Goal: Complete application form: Complete application form

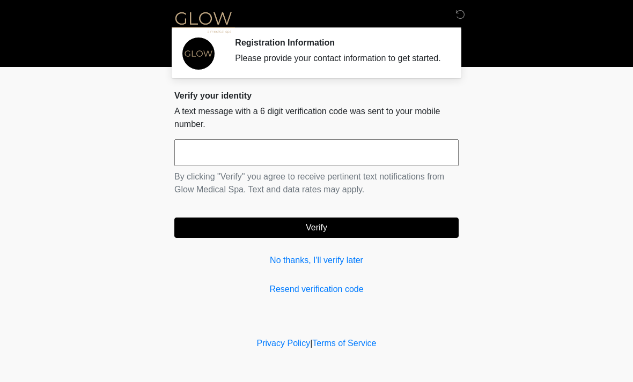
click at [316, 162] on input "text" at bounding box center [316, 152] width 284 height 27
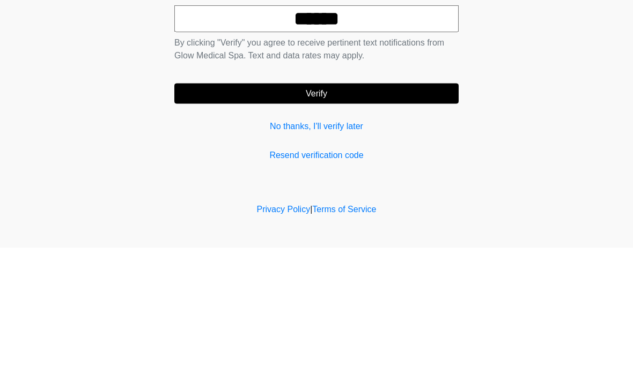
type input "******"
click at [409, 218] on button "Verify" at bounding box center [316, 228] width 284 height 20
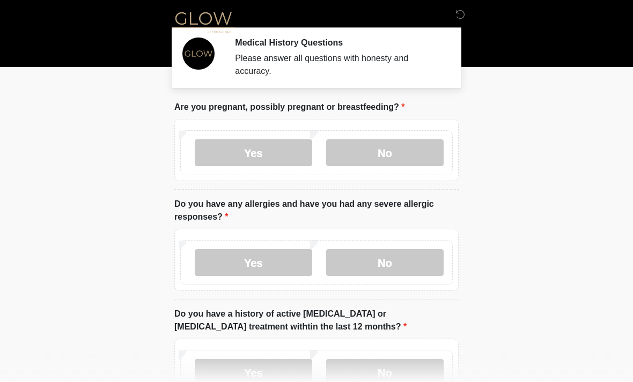
click at [405, 151] on label "No" at bounding box center [384, 152] width 117 height 27
click at [405, 260] on label "No" at bounding box center [384, 262] width 117 height 27
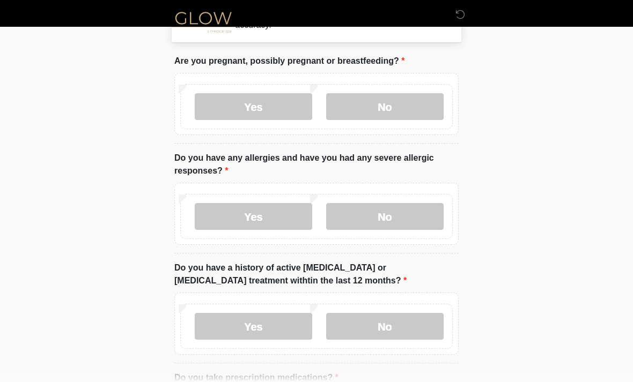
scroll to position [47, 0]
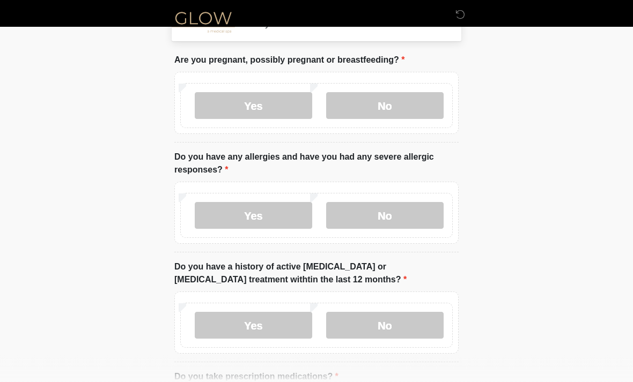
click at [410, 315] on label "No" at bounding box center [384, 326] width 117 height 27
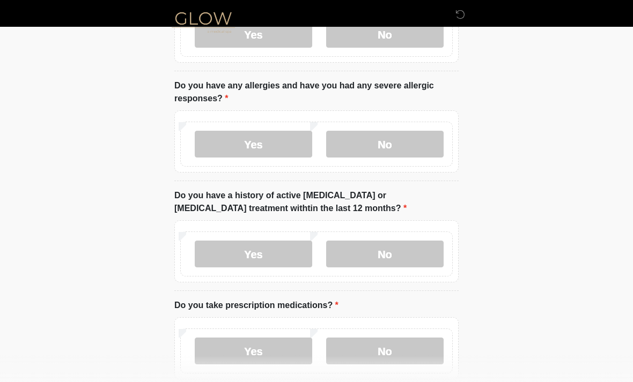
scroll to position [120, 0]
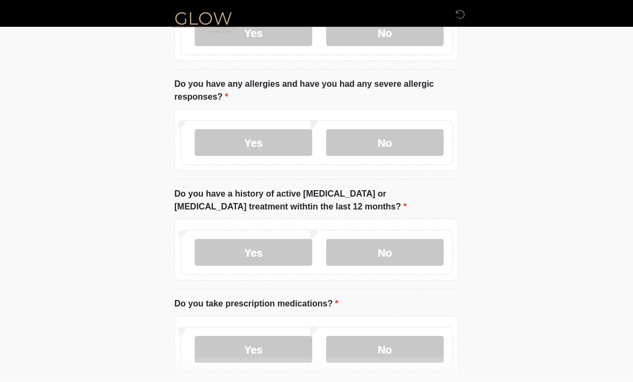
click at [395, 344] on label "No" at bounding box center [384, 349] width 117 height 27
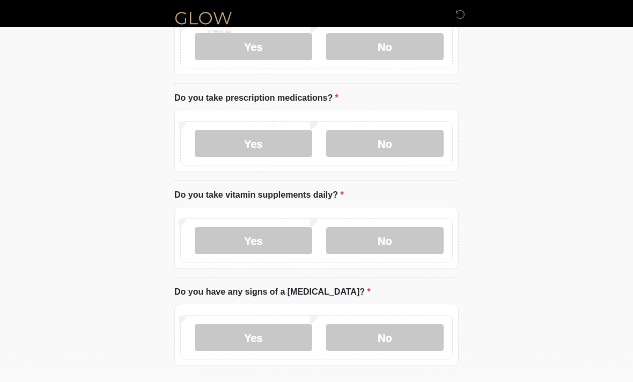
scroll to position [327, 0]
click at [268, 234] on label "Yes" at bounding box center [253, 240] width 117 height 27
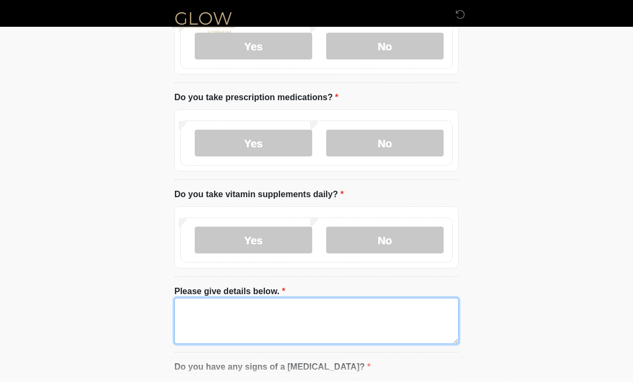
click at [307, 310] on textarea "Please give details below." at bounding box center [316, 321] width 284 height 46
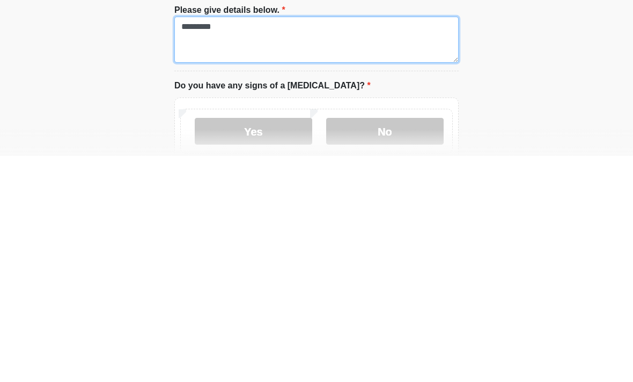
scroll to position [383, 0]
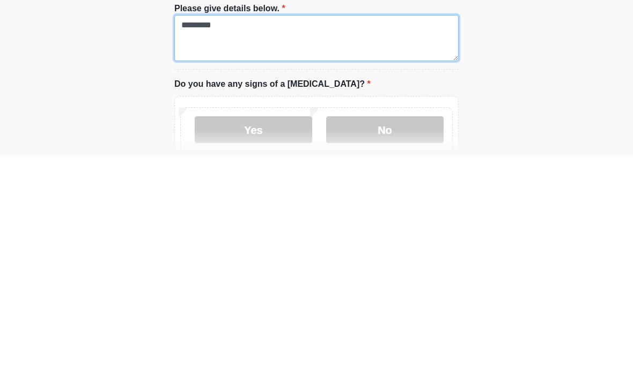
type textarea "*********"
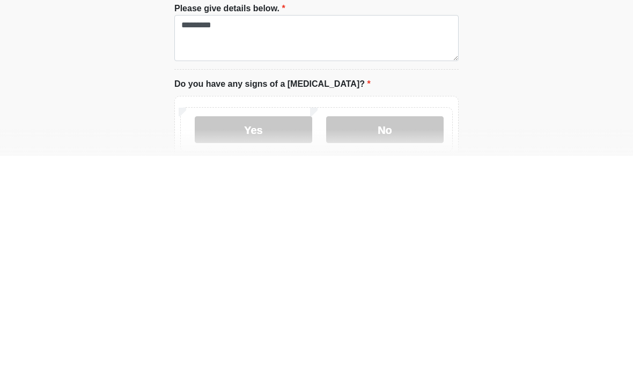
click at [401, 343] on label "No" at bounding box center [384, 356] width 117 height 27
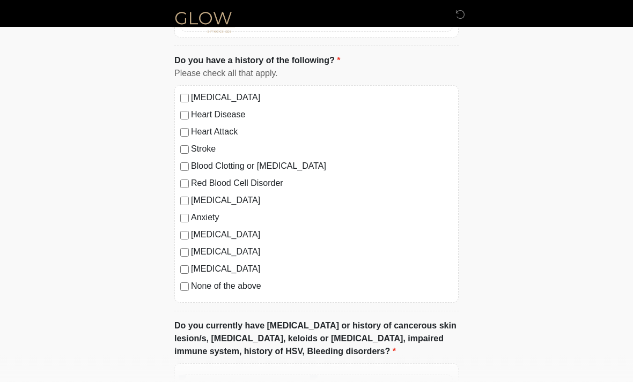
scroll to position [730, 0]
click at [241, 290] on label "None of the above" at bounding box center [322, 286] width 262 height 13
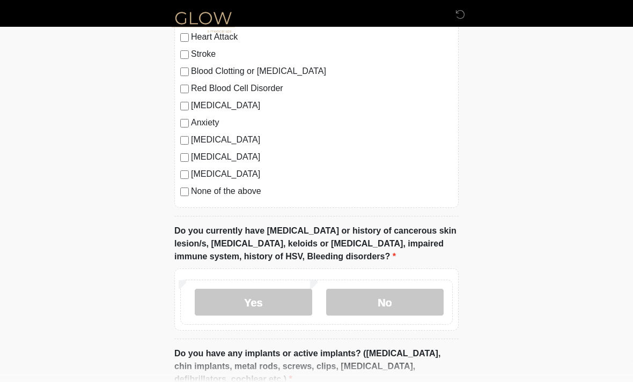
scroll to position [830, 0]
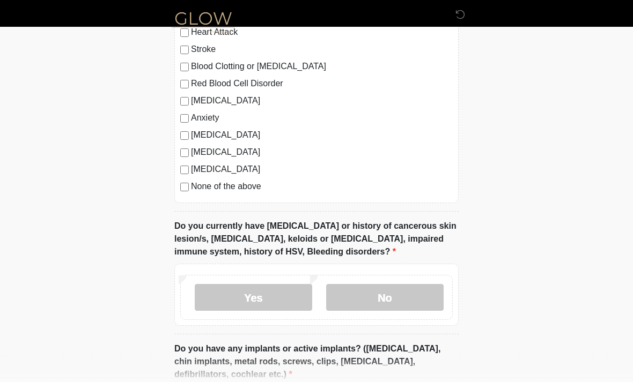
click at [411, 298] on label "No" at bounding box center [384, 297] width 117 height 27
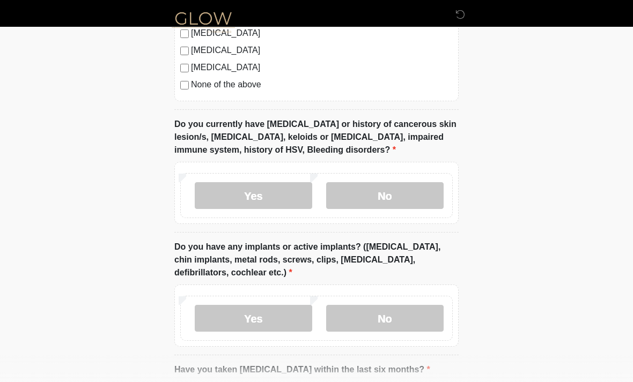
scroll to position [933, 0]
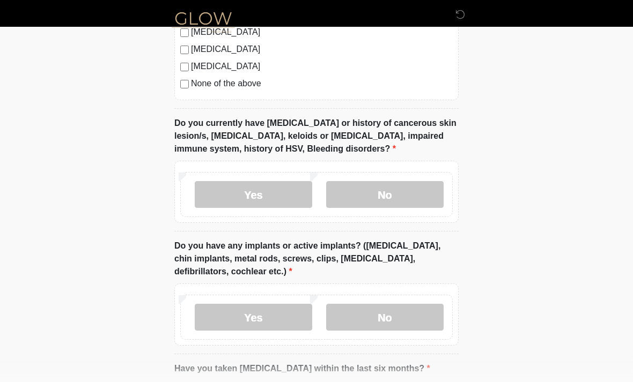
click at [415, 316] on label "No" at bounding box center [384, 317] width 117 height 27
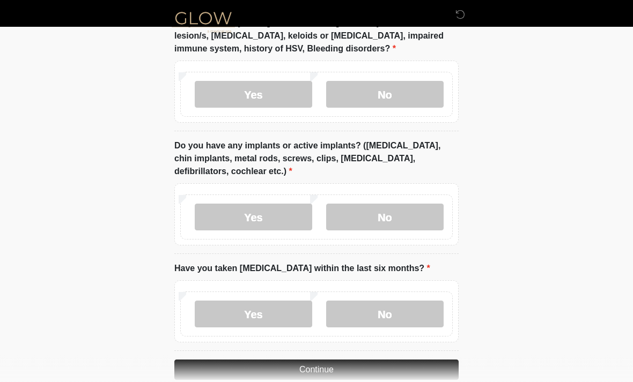
scroll to position [1035, 0]
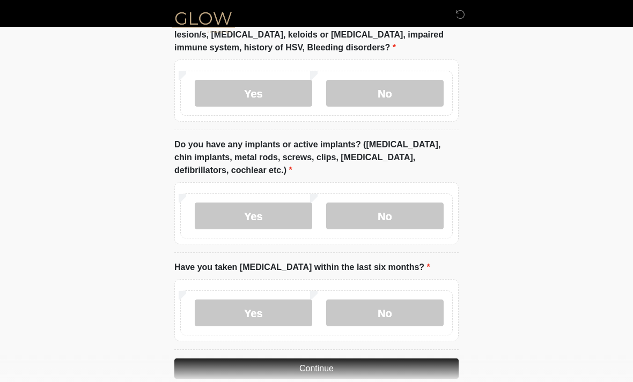
click at [411, 313] on label "No" at bounding box center [384, 313] width 117 height 27
click at [405, 361] on button "Continue" at bounding box center [316, 369] width 284 height 20
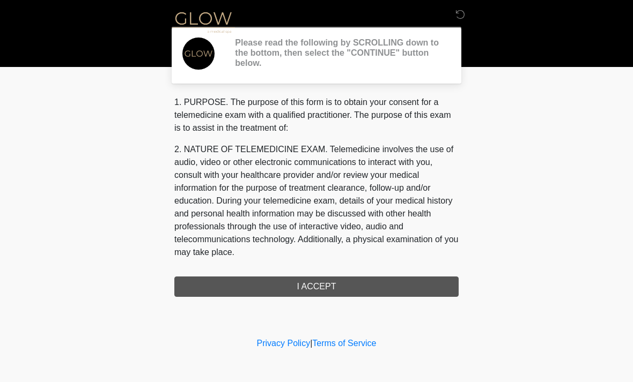
scroll to position [0, 0]
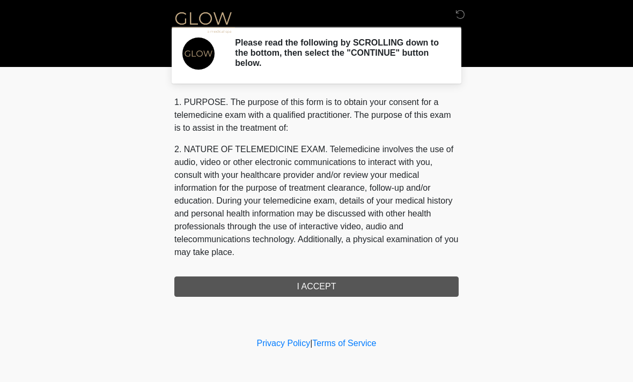
click at [419, 290] on div "1. PURPOSE. The purpose of this form is to obtain your consent for a telemedici…" at bounding box center [316, 196] width 284 height 201
click at [403, 286] on div "1. PURPOSE. The purpose of this form is to obtain your consent for a telemedici…" at bounding box center [316, 196] width 284 height 201
click at [326, 284] on div "1. PURPOSE. The purpose of this form is to obtain your consent for a telemedici…" at bounding box center [316, 196] width 284 height 201
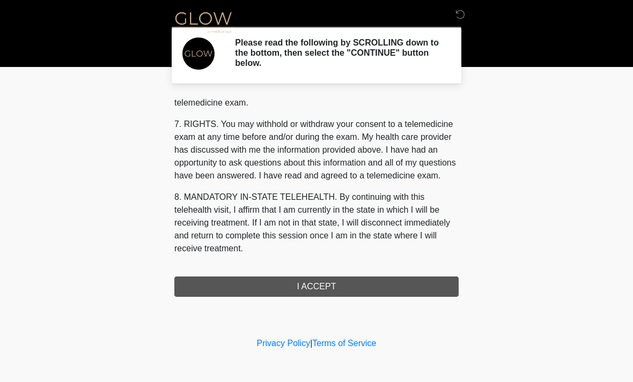
scroll to position [454, 0]
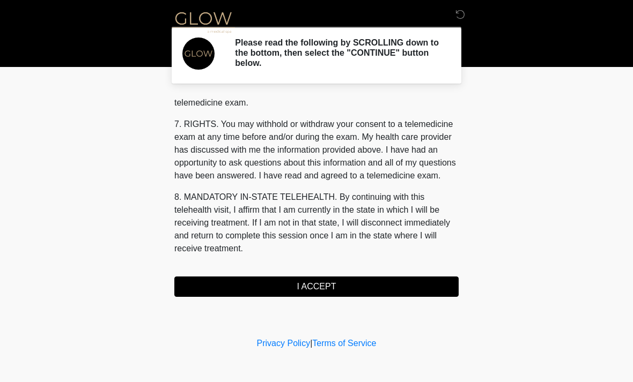
click at [334, 285] on button "I ACCEPT" at bounding box center [316, 287] width 284 height 20
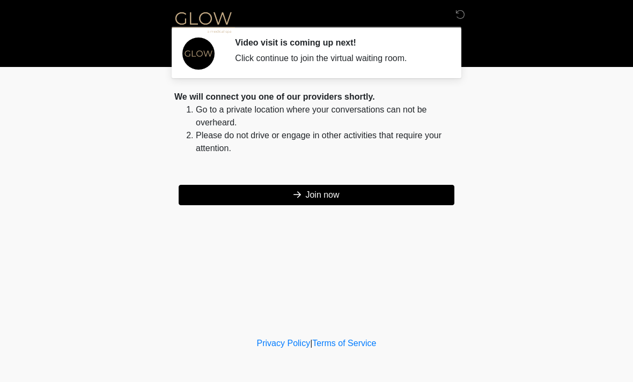
click at [400, 195] on button "Join now" at bounding box center [317, 195] width 276 height 20
